Goal: Information Seeking & Learning: Find specific fact

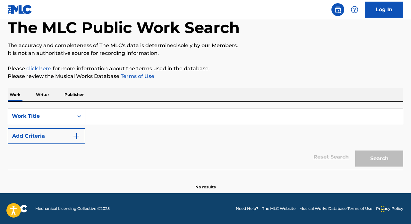
click at [121, 111] on input "Search Form" at bounding box center [244, 115] width 318 height 15
paste input "BACK IN TIME"
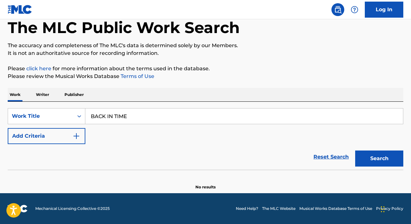
type input "BACK IN TIME"
click at [355, 150] on button "Search" at bounding box center [379, 158] width 48 height 16
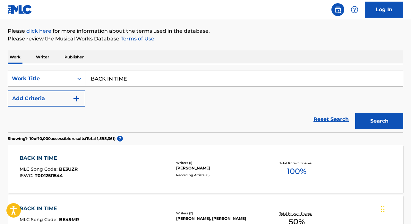
scroll to position [75, 0]
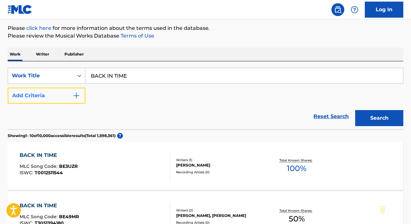
click at [60, 91] on button "Add Criteria" at bounding box center [47, 96] width 78 height 16
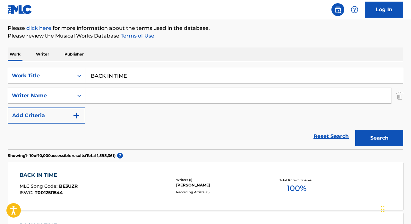
click at [115, 102] on input "Search Form" at bounding box center [238, 95] width 306 height 15
type input "[PERSON_NAME] [PERSON_NAME]"
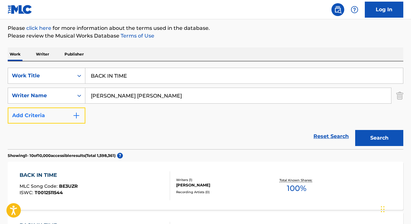
click at [55, 115] on button "Add Criteria" at bounding box center [47, 115] width 78 height 16
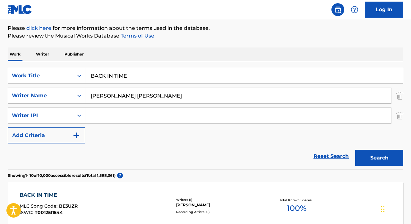
click at [108, 114] on input "Search Form" at bounding box center [238, 115] width 306 height 15
type input "00854757496"
drag, startPoint x: 132, startPoint y: 116, endPoint x: 79, endPoint y: 116, distance: 53.3
click at [79, 116] on div "SearchWithCriteria12ffd36c-09a1-4b9b-81fe-22dc2640dfe6 Writer IPI 00854757496" at bounding box center [206, 115] width 396 height 16
click at [110, 116] on input "Search Form" at bounding box center [238, 115] width 306 height 15
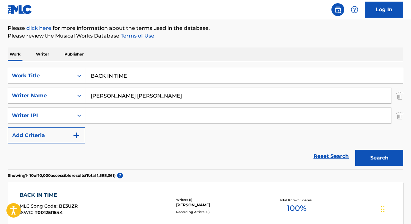
type input "00853940122"
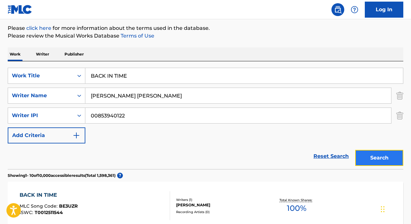
click at [393, 158] on button "Search" at bounding box center [379, 158] width 48 height 16
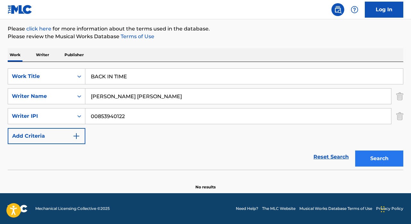
scroll to position [74, 0]
drag, startPoint x: 153, startPoint y: 98, endPoint x: 85, endPoint y: 96, distance: 67.7
click at [85, 96] on input "[PERSON_NAME] [PERSON_NAME]" at bounding box center [238, 96] width 306 height 15
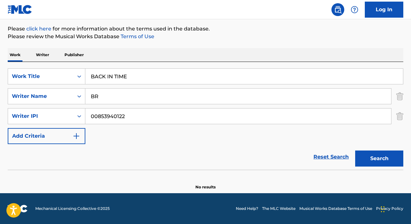
type input "B"
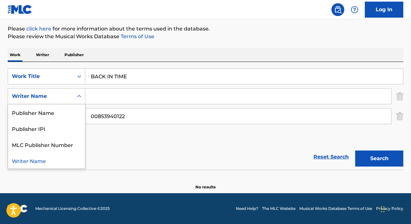
click at [54, 98] on div "Writer Name" at bounding box center [41, 96] width 58 height 8
click at [118, 155] on div "Reset Search Search" at bounding box center [206, 157] width 396 height 26
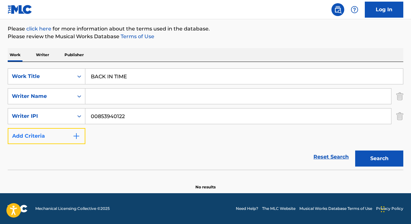
click at [44, 140] on button "Add Criteria" at bounding box center [47, 136] width 78 height 16
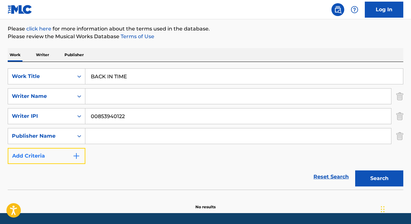
click at [46, 158] on button "Add Criteria" at bounding box center [47, 156] width 78 height 16
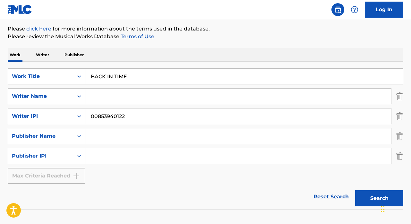
click at [116, 97] on input "Search Form" at bounding box center [238, 96] width 306 height 15
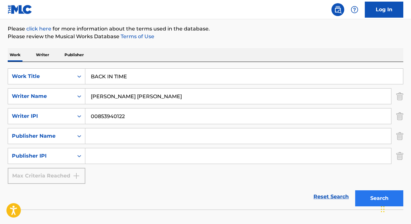
type input "[PERSON_NAME] [PERSON_NAME]"
click at [362, 202] on button "Search" at bounding box center [379, 198] width 48 height 16
drag, startPoint x: 134, startPoint y: 74, endPoint x: 85, endPoint y: 73, distance: 49.7
click at [85, 73] on div "SearchWithCriteriafd0f8851-006d-4b6e-9bdc-1e5773f89c52 Work Title BACK IN TIME" at bounding box center [206, 76] width 396 height 16
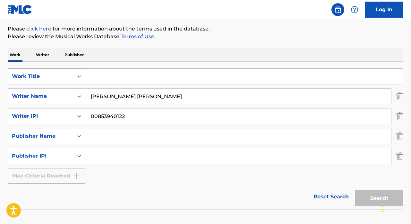
paste input "AFTER PARTY"
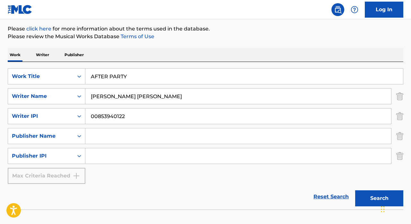
type input "AFTER PARTY"
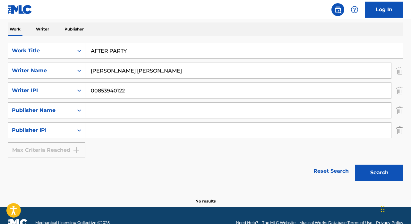
scroll to position [114, 0]
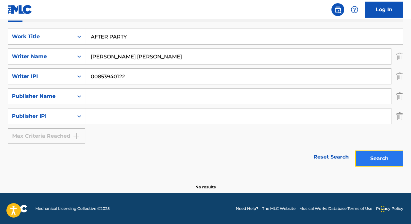
click at [369, 159] on button "Search" at bounding box center [379, 158] width 48 height 16
drag, startPoint x: 136, startPoint y: 55, endPoint x: 78, endPoint y: 56, distance: 58.7
click at [78, 56] on div "SearchWithCriteria67479653-4a6f-44f4-aeaf-2373d654af79 Writer Name [PERSON_NAME…" at bounding box center [206, 56] width 396 height 16
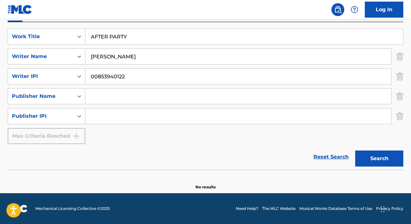
click at [93, 57] on input "[PERSON_NAME]" at bounding box center [238, 56] width 306 height 15
click at [121, 55] on input "[PERSON_NAME]" at bounding box center [238, 56] width 306 height 15
paste input "[PERSON_NAME] [PERSON_NAME]"
type input "[PERSON_NAME] [PERSON_NAME]"
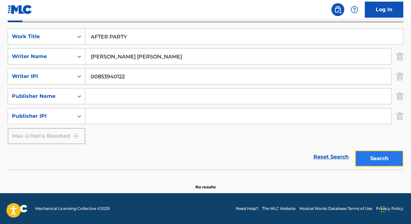
click at [360, 157] on button "Search" at bounding box center [379, 158] width 48 height 16
drag, startPoint x: 150, startPoint y: 59, endPoint x: 89, endPoint y: 59, distance: 61.3
click at [89, 59] on input "[PERSON_NAME] [PERSON_NAME]" at bounding box center [238, 56] width 306 height 15
click at [375, 164] on button "Search" at bounding box center [379, 158] width 48 height 16
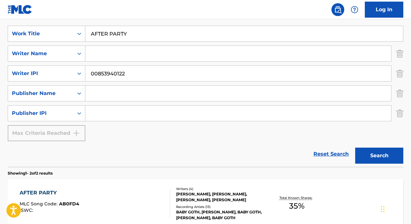
scroll to position [0, 0]
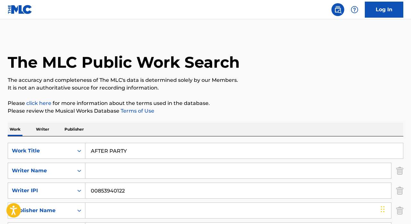
drag, startPoint x: 140, startPoint y: 154, endPoint x: 86, endPoint y: 150, distance: 54.1
click at [86, 150] on input "AFTER PARTY" at bounding box center [244, 150] width 318 height 15
paste input "BACK IN TIME"
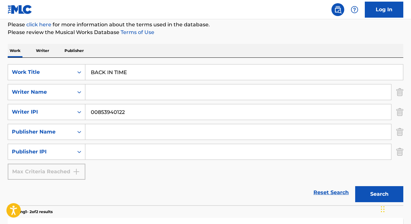
scroll to position [119, 0]
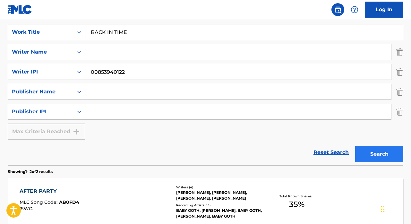
type input "BACK IN TIME"
click at [376, 154] on button "Search" at bounding box center [379, 154] width 48 height 16
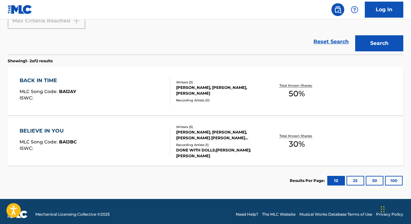
scroll to position [232, 0]
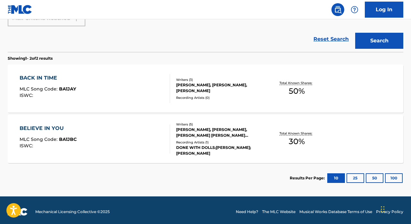
click at [45, 80] on div "BACK IN TIME" at bounding box center [48, 78] width 56 height 8
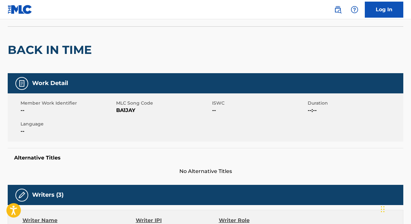
scroll to position [47, 0]
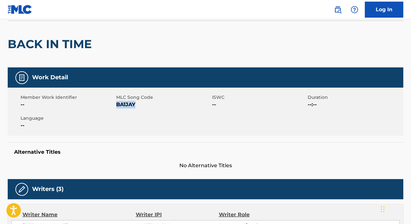
drag, startPoint x: 135, startPoint y: 107, endPoint x: 118, endPoint y: 107, distance: 16.7
click at [118, 107] on span "BA1JAY" at bounding box center [163, 105] width 94 height 8
copy span "A1JAY"
click at [136, 114] on div "Member Work Identifier -- MLC Song Code BA1JAY ISWC -- Duration --:-- Language …" at bounding box center [206, 112] width 396 height 48
click at [126, 106] on span "BA1JAY" at bounding box center [163, 105] width 94 height 8
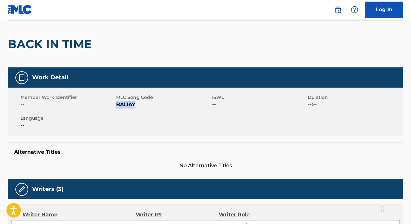
click at [126, 106] on span "BA1JAY" at bounding box center [163, 105] width 94 height 8
copy span "BA1JAY"
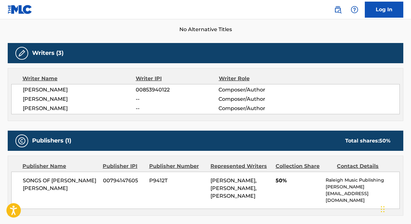
scroll to position [0, 0]
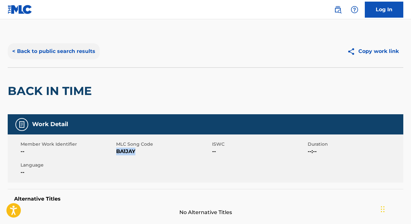
click at [30, 47] on button "< Back to public search results" at bounding box center [54, 51] width 92 height 16
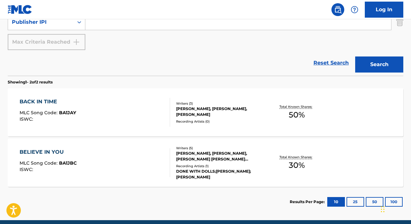
scroll to position [235, 0]
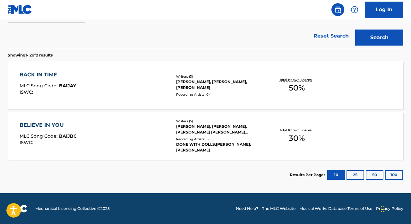
click at [47, 126] on div "BELIEVE IN YOU" at bounding box center [48, 125] width 57 height 8
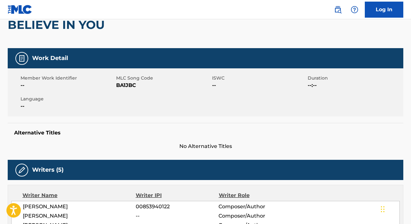
scroll to position [69, 0]
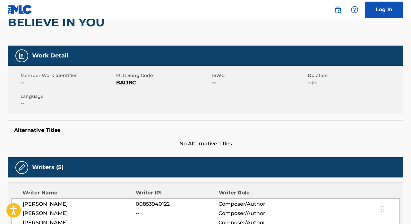
click at [126, 81] on span "BA1JBC" at bounding box center [163, 83] width 94 height 8
copy span "BA1JBC"
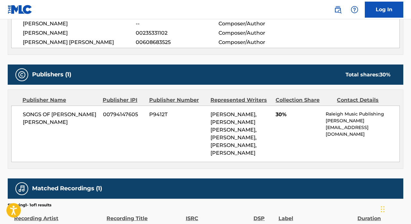
scroll to position [0, 0]
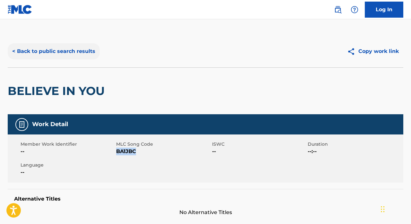
click at [71, 53] on button "< Back to public search results" at bounding box center [54, 51] width 92 height 16
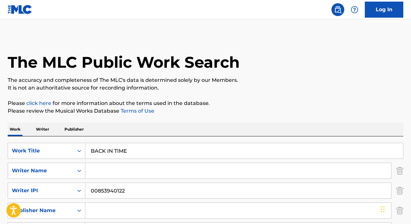
drag, startPoint x: 137, startPoint y: 150, endPoint x: 86, endPoint y: 150, distance: 50.4
click at [86, 150] on input "BACK IN TIME" at bounding box center [244, 150] width 318 height 15
paste input "DO I WHIPPED CREAM FEAT BABY [PERSON_NAME] & MULATTO"
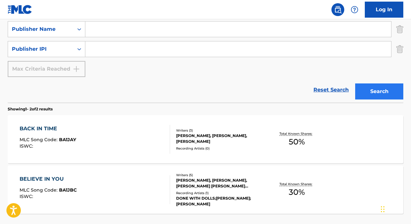
type input "DO I WHIPPED CREAM FEAT BABY [PERSON_NAME] & MULATTO"
click at [373, 95] on button "Search" at bounding box center [379, 91] width 48 height 16
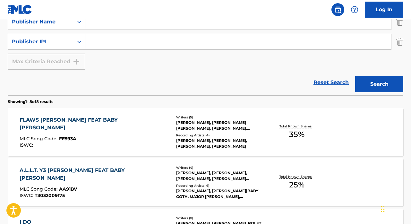
scroll to position [155, 0]
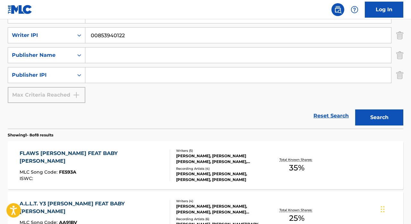
click at [76, 155] on div "FLAWS [PERSON_NAME] FEAT BABY [PERSON_NAME]" at bounding box center [92, 156] width 145 height 15
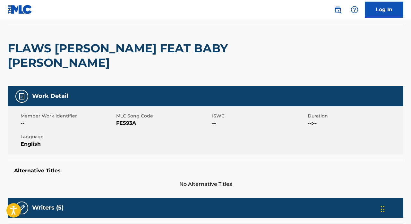
scroll to position [51, 0]
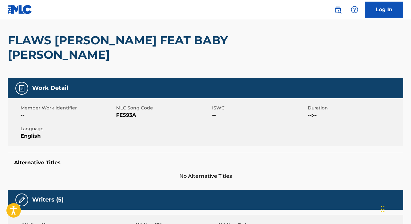
click at [122, 111] on span "FE593A" at bounding box center [163, 115] width 94 height 8
copy span "FE593A"
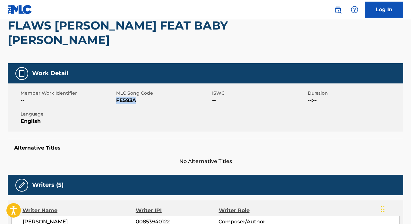
scroll to position [64, 0]
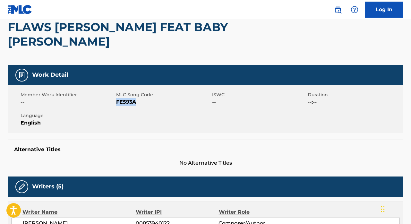
click at [136, 97] on div "Member Work Identifier -- MLC Song Code FE593A ISWC -- Duration --:-- Language …" at bounding box center [206, 109] width 396 height 48
click at [127, 98] on span "FE593A" at bounding box center [163, 102] width 94 height 8
copy span "FE593A"
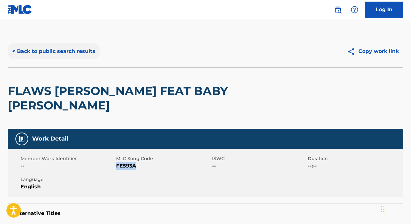
click at [55, 53] on button "< Back to public search results" at bounding box center [54, 51] width 92 height 16
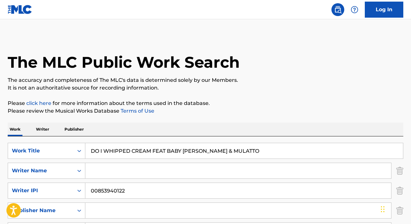
click at [145, 149] on input "DO I WHIPPED CREAM FEAT BABY [PERSON_NAME] & MULATTO" at bounding box center [244, 150] width 318 height 15
drag, startPoint x: 152, startPoint y: 151, endPoint x: 250, endPoint y: 150, distance: 98.2
click at [250, 150] on input "DO I WHIPPED CREAM FEAT BABY [PERSON_NAME] & MULATTO" at bounding box center [244, 150] width 318 height 15
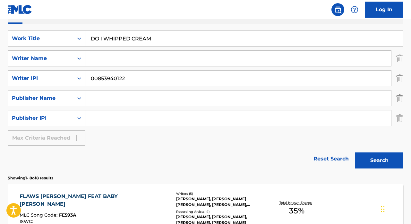
scroll to position [173, 0]
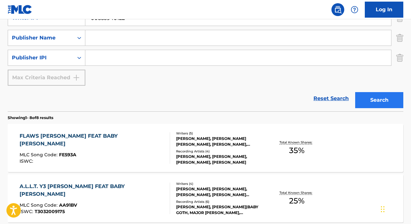
type input "DO I WHIPPED CREAM"
click at [379, 103] on button "Search" at bounding box center [379, 100] width 48 height 16
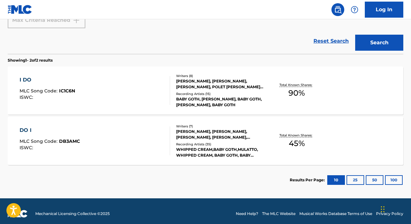
scroll to position [235, 0]
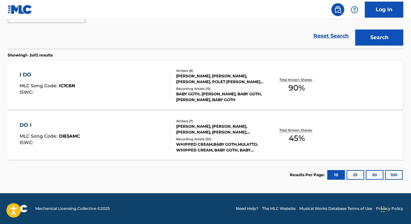
click at [26, 72] on div "I DO" at bounding box center [47, 75] width 55 height 8
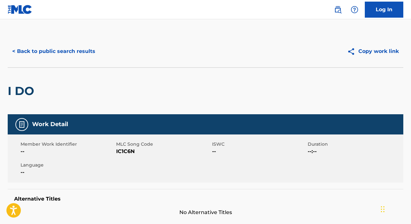
click at [126, 148] on span "IC1C6N" at bounding box center [163, 152] width 94 height 8
copy span "IC1C6N"
click at [34, 52] on button "< Back to public search results" at bounding box center [54, 51] width 92 height 16
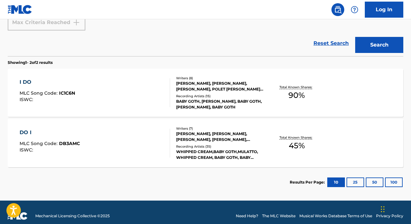
scroll to position [235, 0]
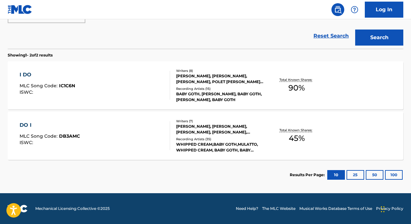
click at [83, 79] on div "I DO MLC Song Code : IC1C6N ISWC :" at bounding box center [95, 85] width 150 height 29
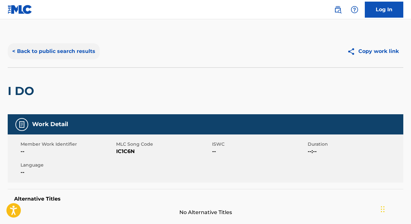
click at [40, 50] on button "< Back to public search results" at bounding box center [54, 51] width 92 height 16
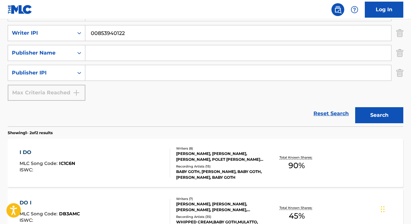
scroll to position [161, 0]
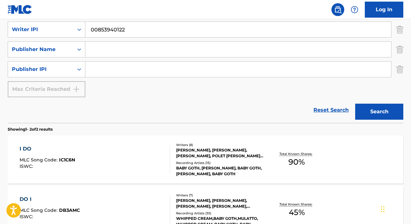
click at [91, 191] on div "DO I MLC Song Code : DB3AMC ISWC : Writers ( 7 ) [PERSON_NAME], [PERSON_NAME], …" at bounding box center [206, 210] width 396 height 48
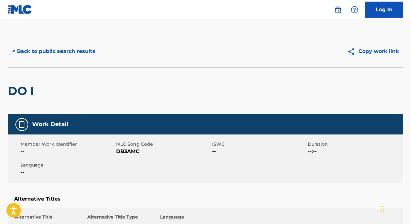
scroll to position [2, 0]
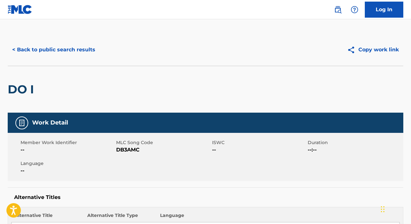
click at [123, 147] on span "DB3AMC" at bounding box center [163, 150] width 94 height 8
copy span "DB3AMC"
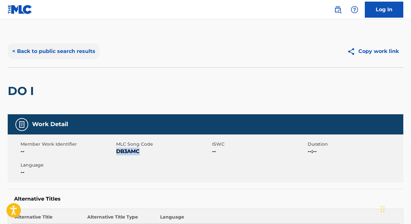
click at [40, 50] on button "< Back to public search results" at bounding box center [54, 51] width 92 height 16
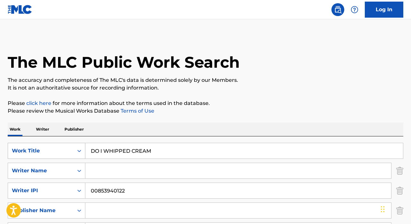
drag, startPoint x: 155, startPoint y: 150, endPoint x: 78, endPoint y: 150, distance: 77.3
click at [78, 150] on div "SearchWithCriteriafd0f8851-006d-4b6e-9bdc-1e5773f89c52 Work Title DO I WHIPPED …" at bounding box center [206, 151] width 396 height 16
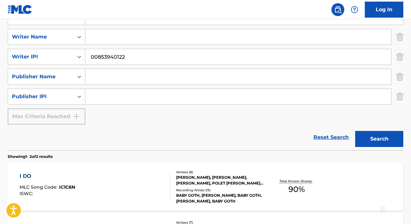
scroll to position [157, 0]
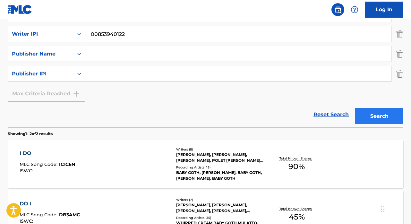
type input "GLEAMY"
click at [371, 111] on button "Search" at bounding box center [379, 116] width 48 height 16
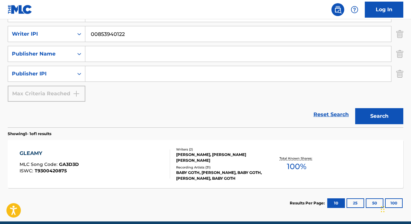
click at [40, 154] on div "GLEAMY" at bounding box center [49, 153] width 59 height 8
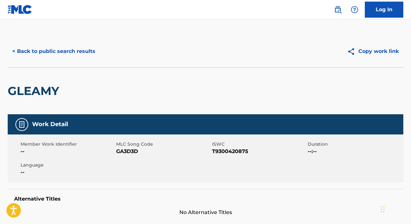
click at [121, 149] on span "GA3D3D" at bounding box center [163, 152] width 94 height 8
click at [121, 148] on span "GA3D3D" at bounding box center [163, 152] width 94 height 8
copy span "GA3D3D"
click at [79, 53] on button "< Back to public search results" at bounding box center [54, 51] width 92 height 16
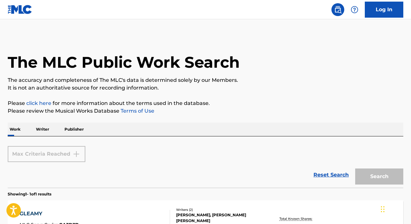
scroll to position [89, 0]
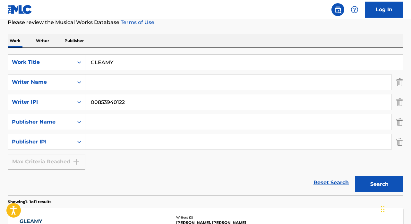
drag, startPoint x: 124, startPoint y: 55, endPoint x: 121, endPoint y: 65, distance: 10.6
click at [121, 65] on input "GLEAMY" at bounding box center [244, 62] width 318 height 15
type input "HAZE"
click at [371, 188] on button "Search" at bounding box center [379, 184] width 48 height 16
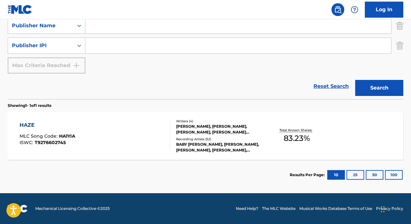
click at [25, 128] on div "HAZE" at bounding box center [48, 125] width 56 height 8
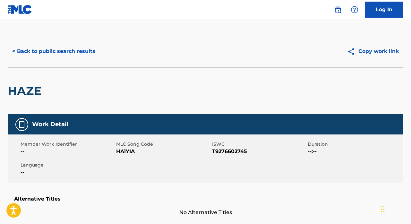
click at [121, 152] on span "HA1YIA" at bounding box center [163, 152] width 94 height 8
copy span "HA1YIA"
click at [31, 53] on button "< Back to public search results" at bounding box center [54, 51] width 92 height 16
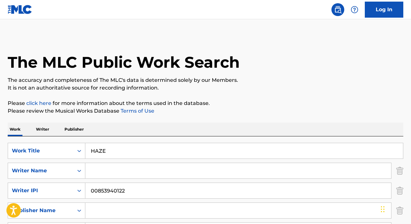
scroll to position [89, 0]
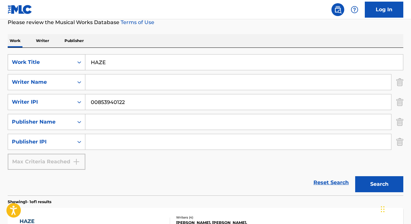
drag, startPoint x: 113, startPoint y: 60, endPoint x: 84, endPoint y: 60, distance: 28.6
click at [84, 60] on div "SearchWithCriteriafd0f8851-006d-4b6e-9bdc-1e5773f89c52 Work Title HAZE" at bounding box center [206, 62] width 396 height 16
paste input "MAD TOGETHER"
type input "MAD TOGETHER"
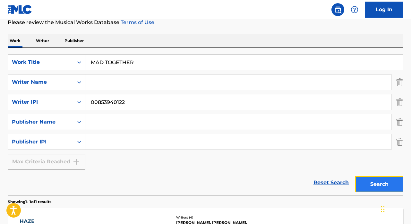
click at [373, 183] on button "Search" at bounding box center [379, 184] width 48 height 16
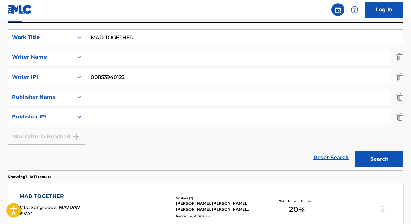
scroll to position [185, 0]
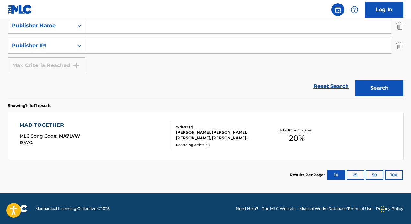
click at [37, 124] on div "MAD TOGETHER" at bounding box center [50, 125] width 60 height 8
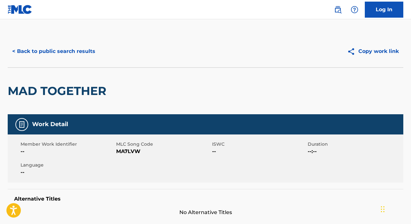
click at [124, 150] on span "MA7LVW" at bounding box center [163, 152] width 94 height 8
copy span "MA7LVW"
click at [63, 53] on button "< Back to public search results" at bounding box center [54, 51] width 92 height 16
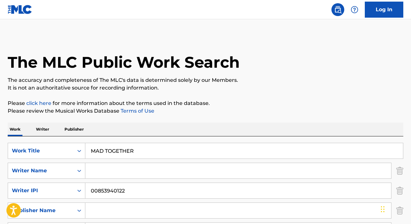
scroll to position [89, 0]
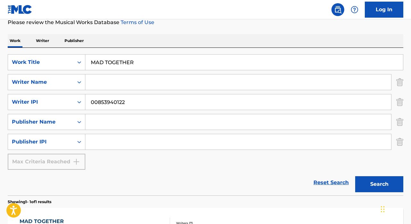
drag, startPoint x: 146, startPoint y: 61, endPoint x: 98, endPoint y: 59, distance: 48.1
click at [98, 59] on input "MAD TOGETHER" at bounding box center [244, 62] width 318 height 15
type input "[PERSON_NAME]"
click at [381, 182] on button "Search" at bounding box center [379, 184] width 48 height 16
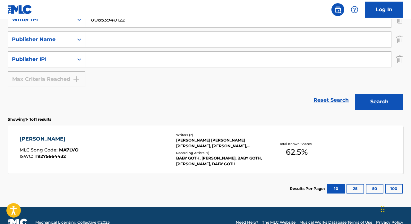
scroll to position [185, 0]
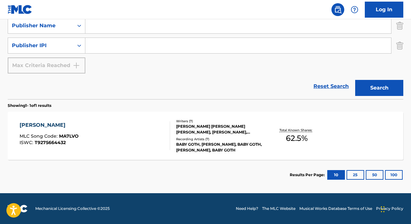
click at [24, 124] on div "[PERSON_NAME]" at bounding box center [49, 125] width 59 height 8
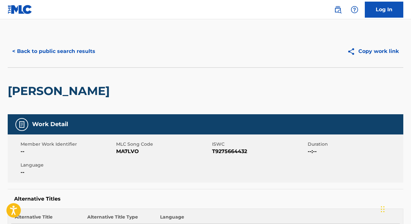
click at [123, 151] on span "MA7LVO" at bounding box center [163, 152] width 94 height 8
click at [61, 49] on button "< Back to public search results" at bounding box center [54, 51] width 92 height 16
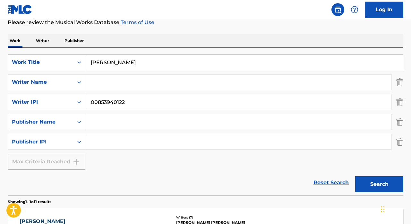
drag, startPoint x: 129, startPoint y: 66, endPoint x: 95, endPoint y: 60, distance: 34.9
click at [95, 60] on input "[PERSON_NAME]" at bounding box center [244, 62] width 318 height 15
type input "MOOD"
click at [365, 178] on button "Search" at bounding box center [379, 184] width 48 height 16
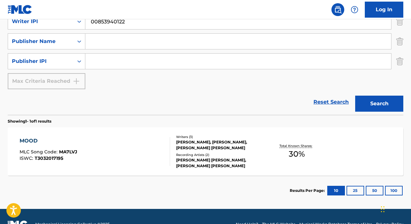
scroll to position [185, 0]
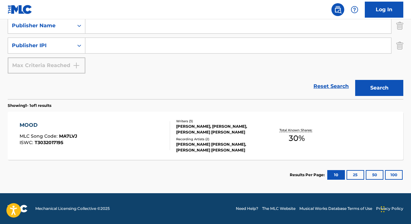
click at [37, 124] on div "MOOD" at bounding box center [49, 125] width 58 height 8
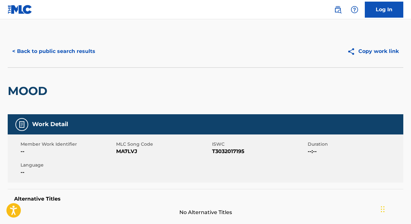
click at [129, 151] on span "MA7LVJ" at bounding box center [163, 152] width 94 height 8
click at [45, 51] on button "< Back to public search results" at bounding box center [54, 51] width 92 height 16
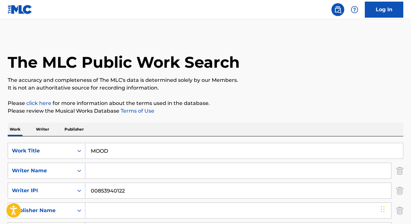
scroll to position [89, 0]
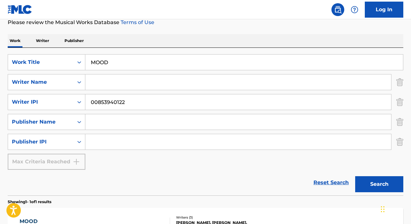
drag, startPoint x: 130, startPoint y: 68, endPoint x: 89, endPoint y: 64, distance: 41.6
click at [89, 64] on input "MOOD" at bounding box center [244, 62] width 318 height 15
type input "NO FAIR"
click at [388, 183] on button "Search" at bounding box center [379, 184] width 48 height 16
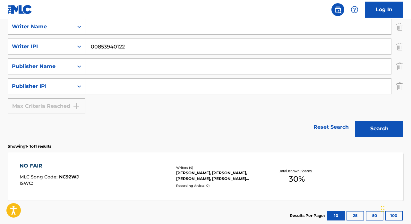
scroll to position [185, 0]
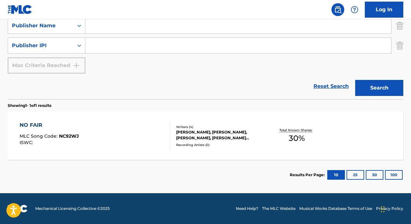
click at [30, 122] on div "NO FAIR" at bounding box center [49, 125] width 59 height 8
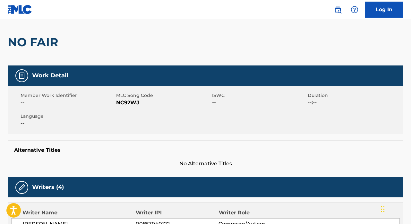
scroll to position [58, 0]
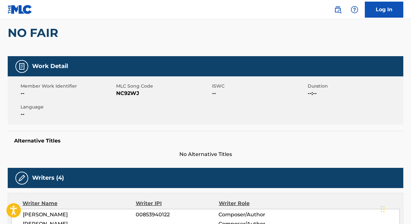
click at [118, 95] on span "NC92WJ" at bounding box center [163, 94] width 94 height 8
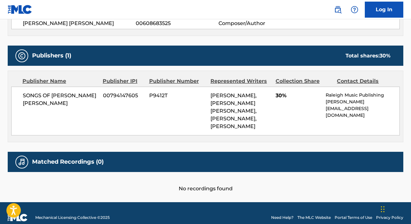
scroll to position [0, 0]
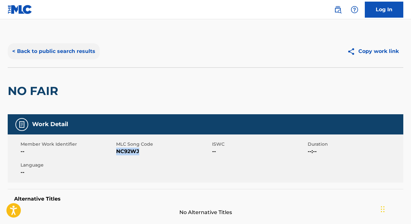
click at [68, 48] on button "< Back to public search results" at bounding box center [54, 51] width 92 height 16
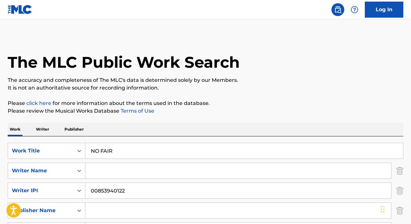
scroll to position [89, 0]
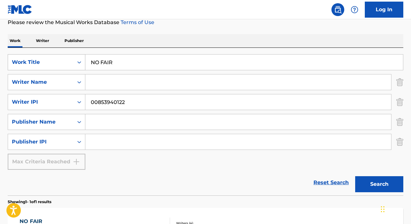
drag, startPoint x: 115, startPoint y: 61, endPoint x: 81, endPoint y: 61, distance: 34.0
click at [81, 61] on div "SearchWithCriteriafd0f8851-006d-4b6e-9bdc-1e5773f89c52 Work Title NO FAIR" at bounding box center [206, 62] width 396 height 16
paste input "REGARDLESS"
type input "REGARDLESS"
click at [386, 181] on button "Search" at bounding box center [379, 184] width 48 height 16
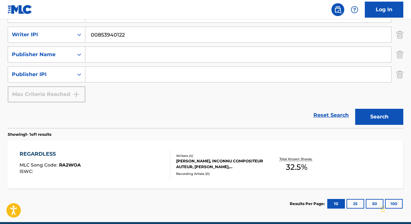
scroll to position [171, 0]
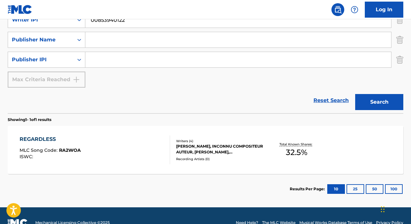
click at [32, 135] on div "REGARDLESS MLC Song Code : RA2WOA ISWC : Writers ( 4 ) [PERSON_NAME], INCONNU C…" at bounding box center [206, 150] width 396 height 48
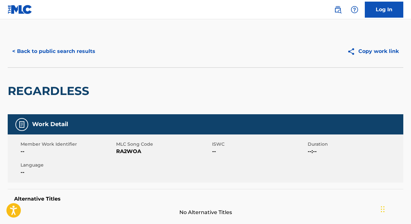
click at [118, 151] on span "RA2WOA" at bounding box center [163, 152] width 94 height 8
click at [72, 56] on button "< Back to public search results" at bounding box center [54, 51] width 92 height 16
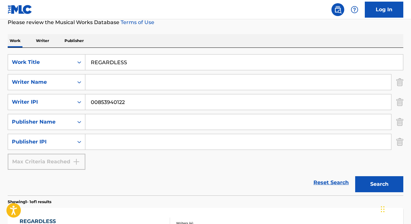
drag, startPoint x: 136, startPoint y: 59, endPoint x: 97, endPoint y: 61, distance: 39.2
click at [97, 61] on input "REGARDLESS" at bounding box center [244, 62] width 318 height 15
type input "RIDE OR DIE"
click at [375, 175] on div "Search" at bounding box center [377, 183] width 51 height 26
click at [374, 183] on button "Search" at bounding box center [379, 184] width 48 height 16
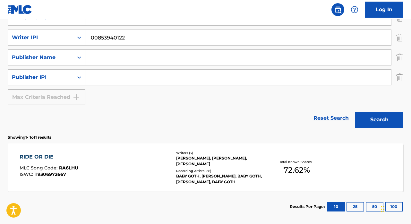
scroll to position [185, 0]
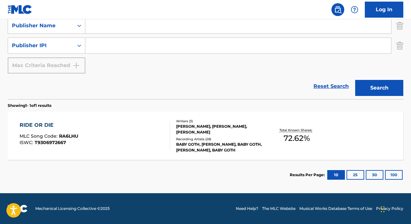
click at [42, 124] on div "RIDE OR DIE" at bounding box center [49, 125] width 59 height 8
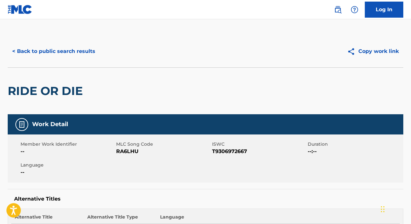
scroll to position [34, 0]
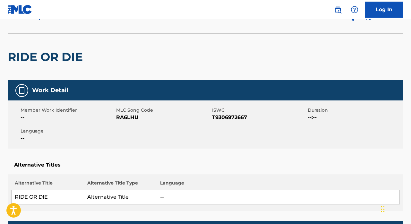
click at [125, 119] on span "RA6LHU" at bounding box center [163, 118] width 94 height 8
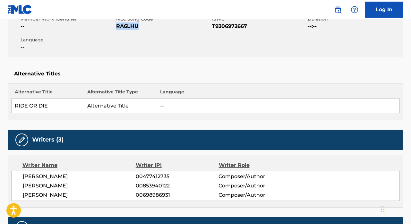
scroll to position [0, 0]
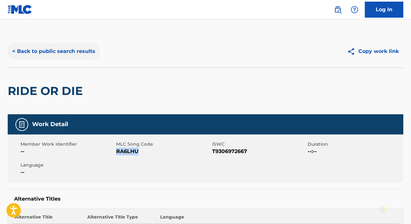
click at [18, 51] on button "< Back to public search results" at bounding box center [54, 51] width 92 height 16
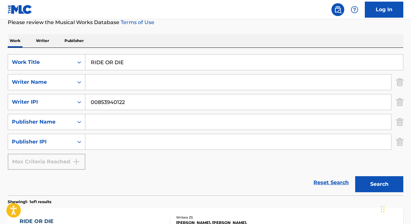
drag, startPoint x: 130, startPoint y: 62, endPoint x: 91, endPoint y: 62, distance: 38.8
click at [91, 62] on input "RIDE OR DIE" at bounding box center [244, 62] width 318 height 15
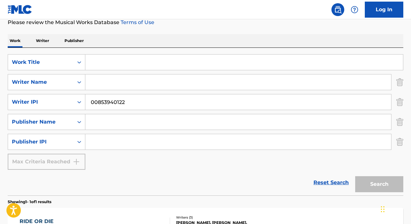
paste input "SMOOTH FEAT BLITZEDOFFLEAH"
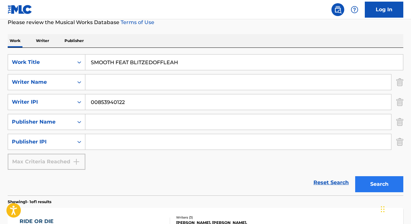
type input "SMOOTH FEAT BLITZEDOFFLEAH"
click at [368, 188] on button "Search" at bounding box center [379, 184] width 48 height 16
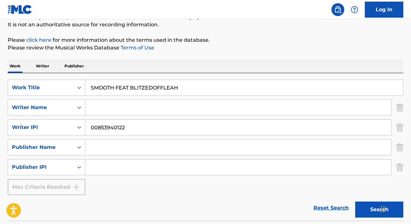
scroll to position [107, 0]
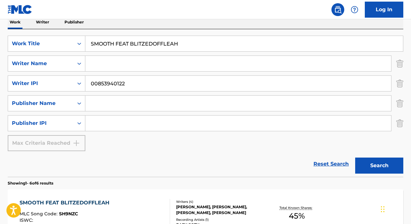
click at [64, 200] on div "SMOOTH FEAT BLITZEDOFFLEAH" at bounding box center [66, 203] width 93 height 8
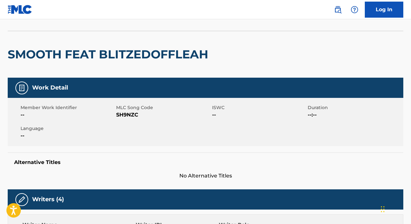
scroll to position [38, 0]
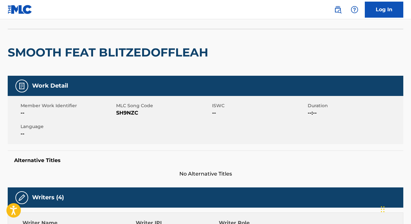
click at [126, 116] on span "SH9NZC" at bounding box center [163, 113] width 94 height 8
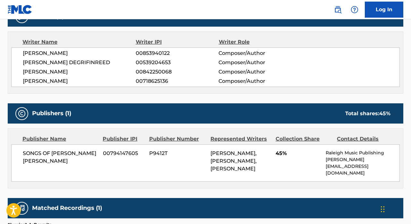
scroll to position [0, 0]
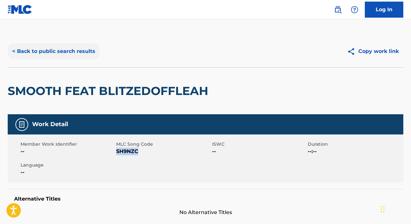
click at [59, 52] on button "< Back to public search results" at bounding box center [54, 51] width 92 height 16
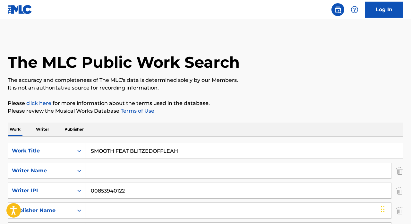
scroll to position [107, 0]
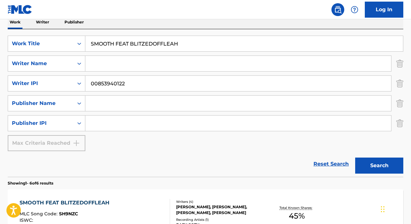
drag, startPoint x: 190, startPoint y: 47, endPoint x: 94, endPoint y: 42, distance: 96.1
click at [94, 42] on input "SMOOTH FEAT BLITZEDOFFLEAH" at bounding box center [244, 43] width 318 height 15
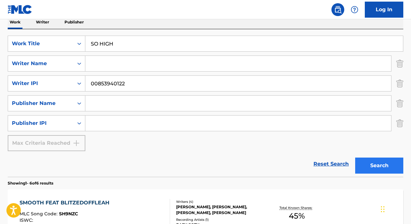
type input "SO HIGH"
click at [375, 160] on button "Search" at bounding box center [379, 166] width 48 height 16
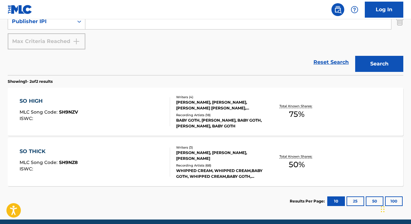
scroll to position [229, 0]
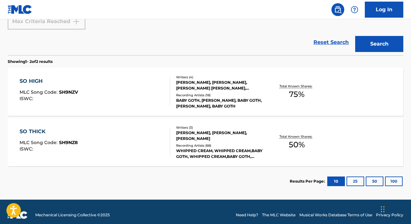
click at [27, 83] on div "SO HIGH" at bounding box center [49, 81] width 58 height 8
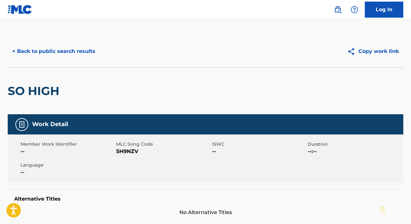
click at [119, 150] on span "SH9NZV" at bounding box center [163, 152] width 94 height 8
click at [50, 52] on button "< Back to public search results" at bounding box center [54, 51] width 92 height 16
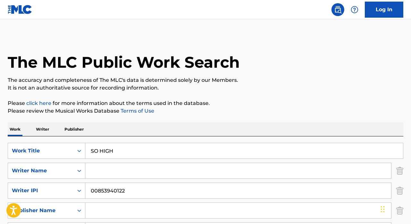
drag, startPoint x: 137, startPoint y: 155, endPoint x: 89, endPoint y: 149, distance: 48.9
click at [89, 149] on input "SO HIGH" at bounding box center [244, 150] width 318 height 15
paste input "SONGS OF [PERSON_NAME] [PERSON_NAME]"
drag, startPoint x: 156, startPoint y: 149, endPoint x: 99, endPoint y: 151, distance: 56.5
click at [99, 151] on input "SO" at bounding box center [244, 150] width 318 height 15
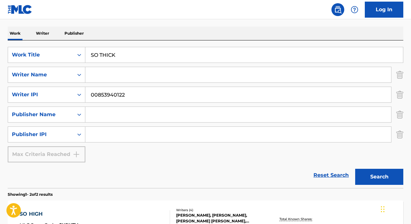
scroll to position [122, 0]
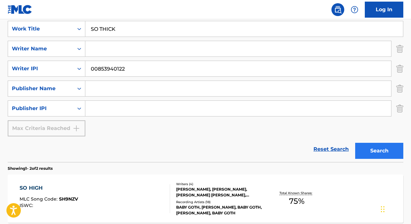
type input "SO THICK"
click at [382, 153] on button "Search" at bounding box center [379, 151] width 48 height 16
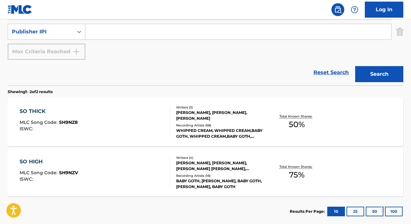
scroll to position [235, 0]
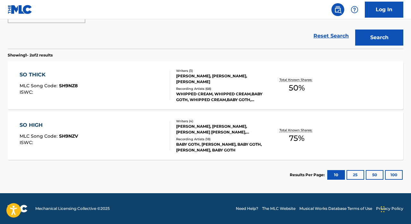
click at [35, 78] on div "SO THICK" at bounding box center [49, 75] width 58 height 8
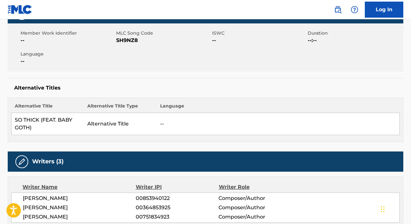
scroll to position [73, 0]
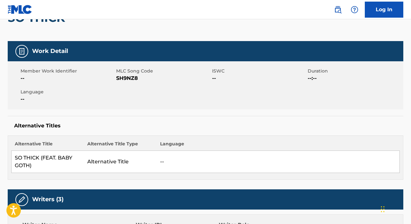
click at [123, 76] on span "SH9NZ8" at bounding box center [163, 78] width 94 height 8
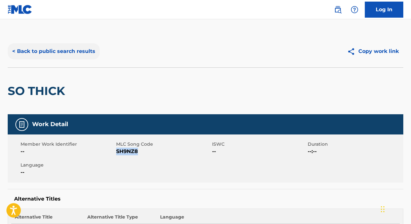
click at [36, 53] on button "< Back to public search results" at bounding box center [54, 51] width 92 height 16
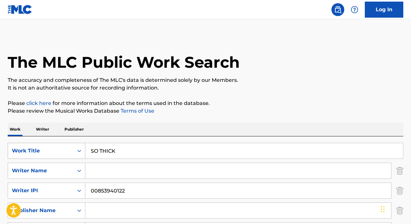
drag, startPoint x: 121, startPoint y: 153, endPoint x: 73, endPoint y: 153, distance: 47.5
click at [73, 153] on div "SearchWithCriteriafd0f8851-006d-4b6e-9bdc-1e5773f89c52 Work Title SO THICK" at bounding box center [206, 151] width 396 height 16
paste input "SUGAR FEAT [PERSON_NAME]"
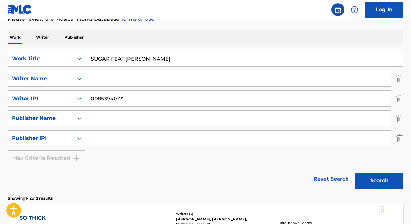
scroll to position [113, 0]
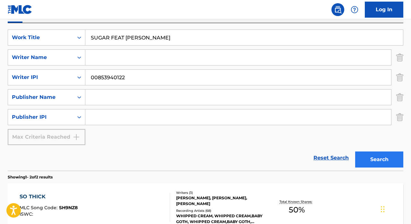
type input "SUGAR FEAT [PERSON_NAME]"
click at [367, 160] on button "Search" at bounding box center [379, 159] width 48 height 16
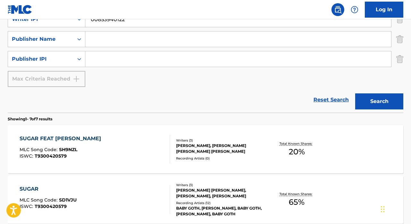
scroll to position [175, 0]
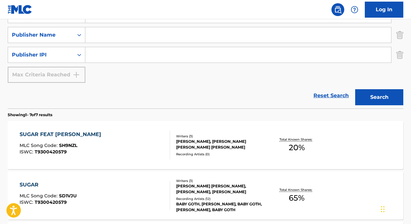
click at [75, 137] on div "SUGAR FEAT [PERSON_NAME]" at bounding box center [62, 135] width 85 height 8
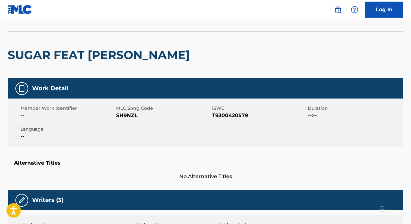
scroll to position [59, 0]
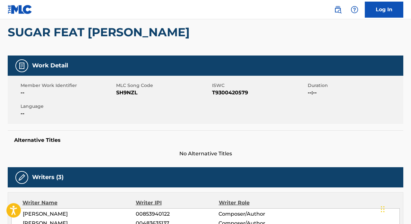
click at [121, 95] on span "SH9NZL" at bounding box center [163, 93] width 94 height 8
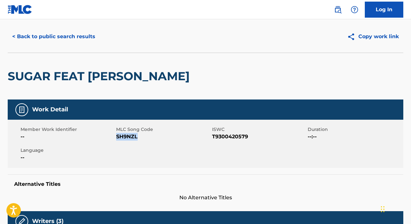
scroll to position [0, 0]
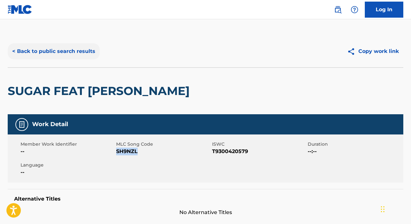
click at [77, 55] on button "< Back to public search results" at bounding box center [54, 51] width 92 height 16
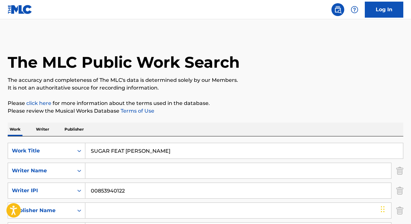
drag, startPoint x: 169, startPoint y: 151, endPoint x: 88, endPoint y: 152, distance: 81.2
click at [88, 152] on input "SUGAR FEAT [PERSON_NAME]" at bounding box center [244, 150] width 318 height 15
paste input "SWIMMING FEAT [PERSON_NAME], [PERSON_NAME]"
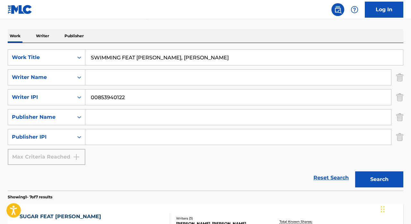
scroll to position [111, 0]
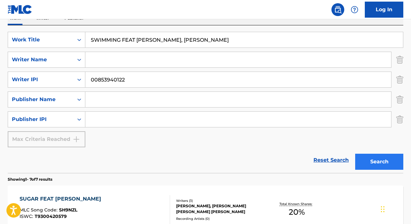
type input "SWIMMING FEAT [PERSON_NAME], [PERSON_NAME]"
click at [377, 165] on button "Search" at bounding box center [379, 162] width 48 height 16
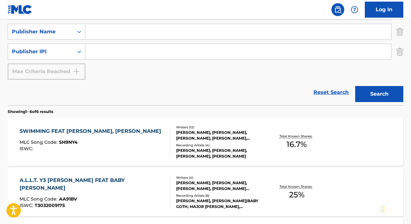
scroll to position [221, 0]
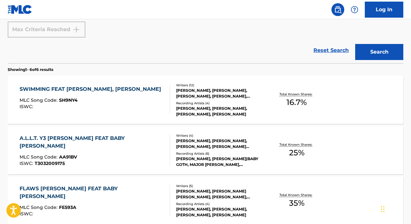
click at [84, 90] on div "SWIMMING FEAT [PERSON_NAME], [PERSON_NAME]" at bounding box center [92, 89] width 145 height 8
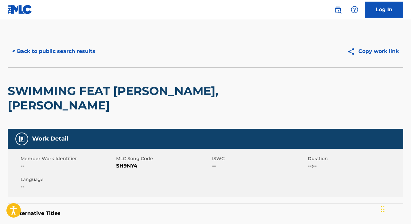
click at [122, 166] on span "SH9NY4" at bounding box center [163, 166] width 94 height 8
click at [59, 55] on button "< Back to public search results" at bounding box center [54, 51] width 92 height 16
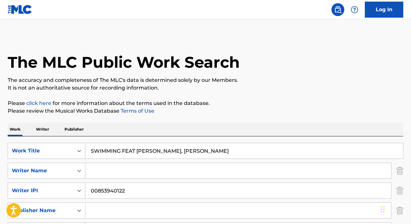
drag, startPoint x: 240, startPoint y: 151, endPoint x: 89, endPoint y: 147, distance: 150.8
click at [89, 147] on input "SWIMMING FEAT [PERSON_NAME], [PERSON_NAME]" at bounding box center [244, 150] width 318 height 15
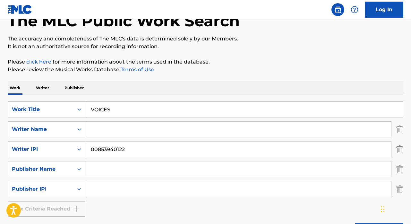
scroll to position [79, 0]
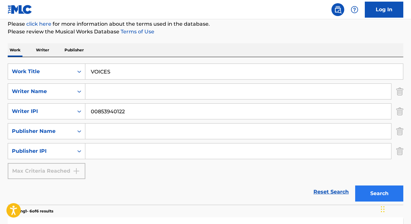
type input "VOICES"
click at [366, 192] on button "Search" at bounding box center [379, 193] width 48 height 16
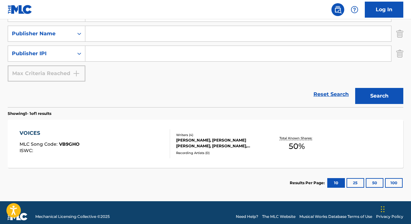
scroll to position [185, 0]
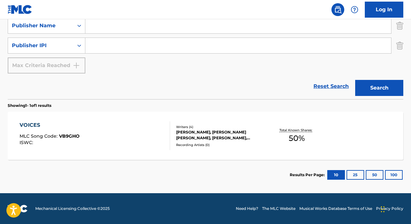
click at [59, 113] on div "VOICES MLC Song Code : VB9GHO ISWC : Writers ( 4 ) [PERSON_NAME], [PERSON_NAME]…" at bounding box center [206, 136] width 396 height 48
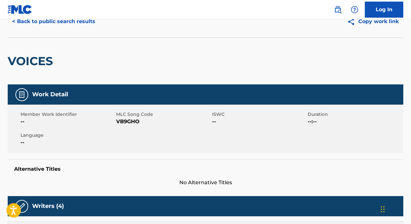
scroll to position [40, 0]
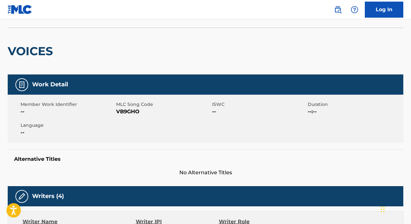
click at [126, 112] on span "VB9GHO" at bounding box center [163, 112] width 94 height 8
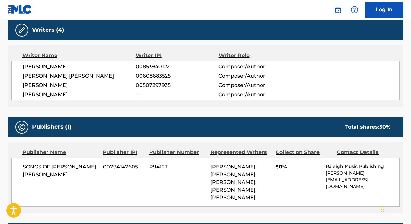
scroll to position [0, 0]
